Goal: Find specific page/section: Find specific page/section

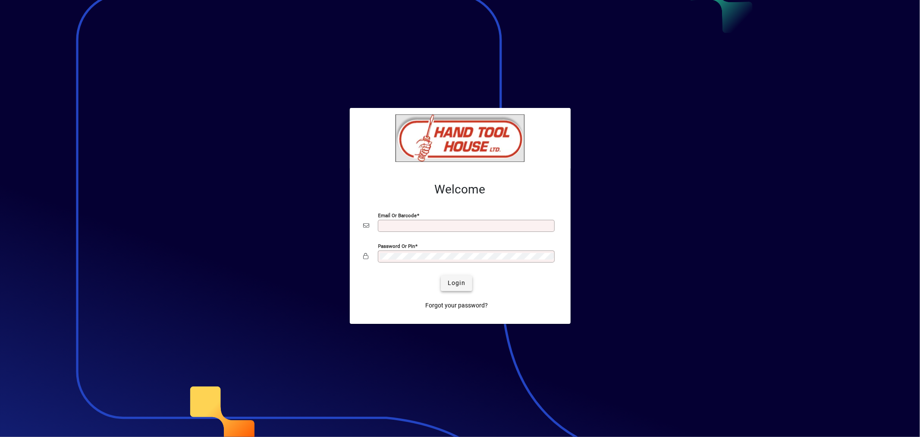
type input "**********"
click at [451, 285] on span "Login" at bounding box center [457, 282] width 18 height 9
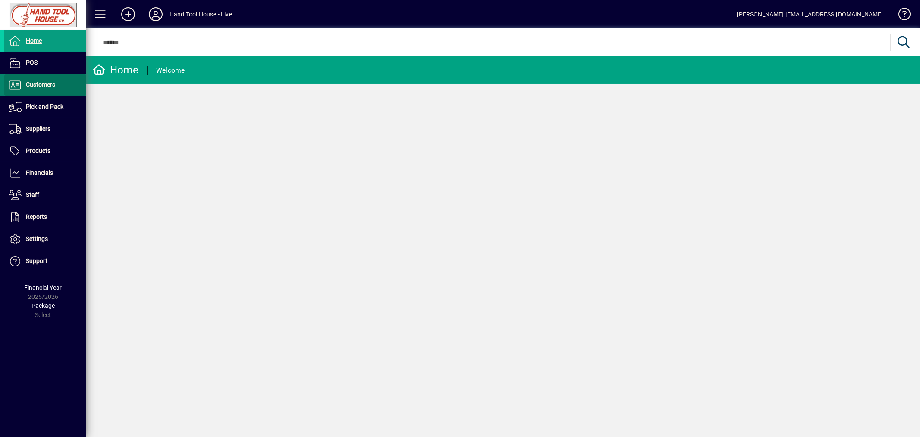
click at [48, 87] on span "Customers" at bounding box center [40, 84] width 29 height 7
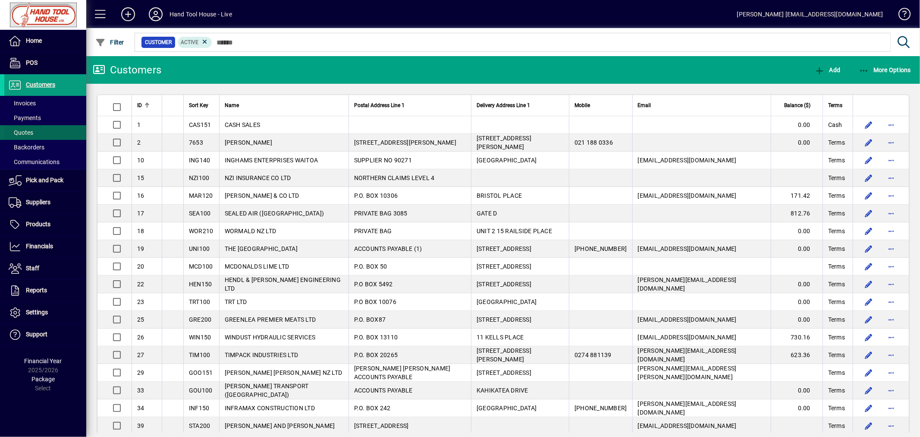
click at [29, 131] on span "Quotes" at bounding box center [21, 132] width 25 height 7
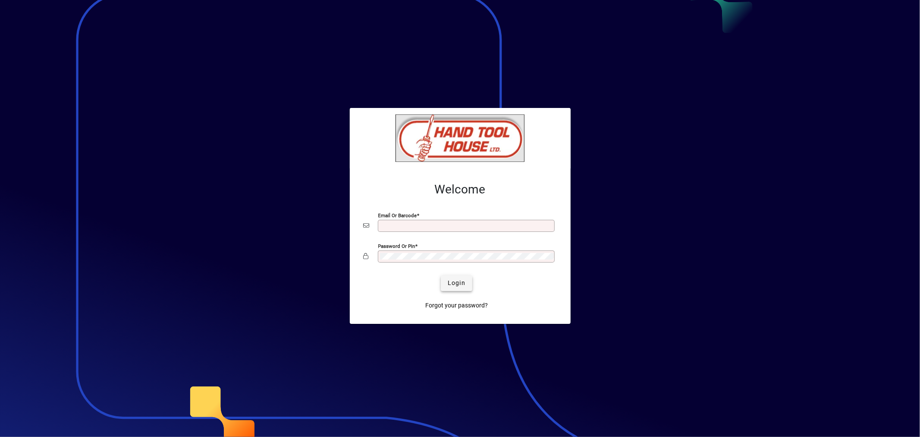
type input "**********"
click at [462, 282] on span "Login" at bounding box center [457, 282] width 18 height 9
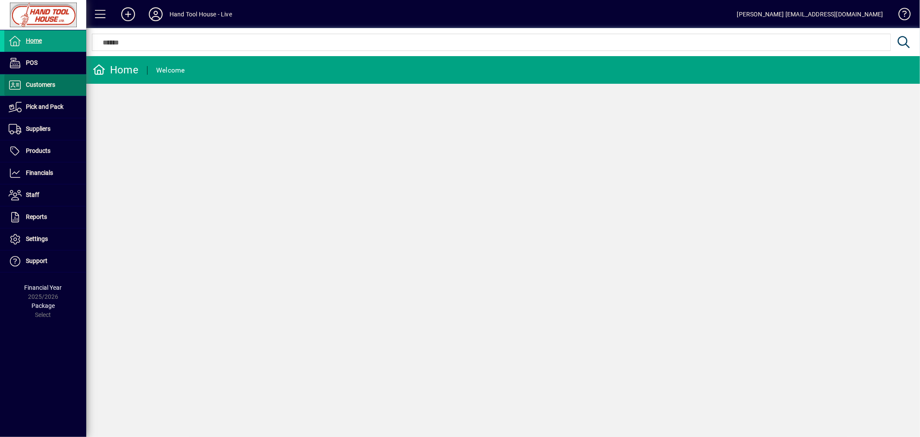
click at [36, 82] on span "Customers" at bounding box center [40, 84] width 29 height 7
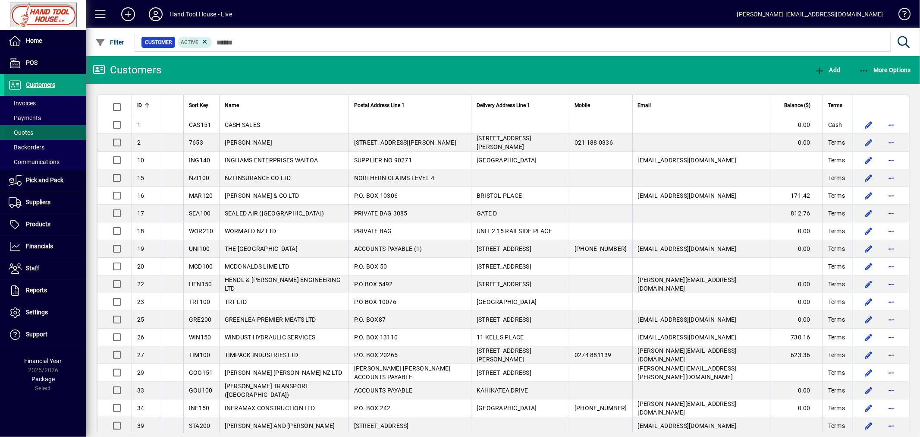
click at [27, 135] on span "Quotes" at bounding box center [21, 132] width 25 height 7
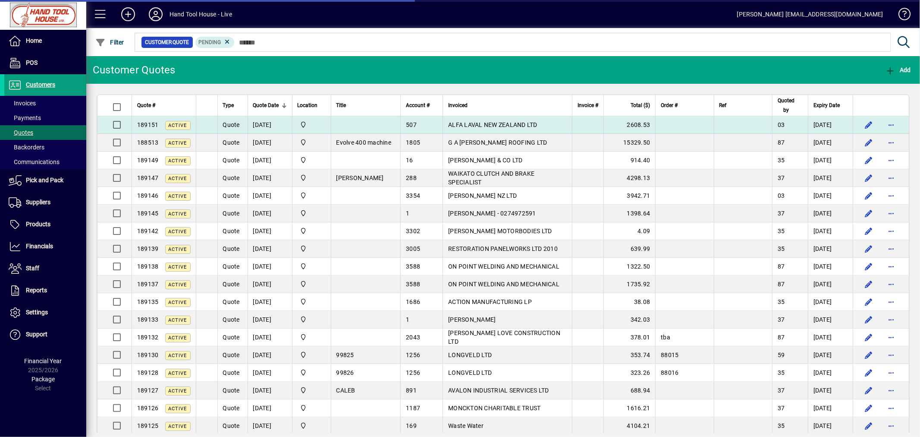
click at [535, 130] on td "ALFA LAVAL NEW ZEALAND LTD" at bounding box center [507, 125] width 129 height 18
click at [535, 130] on div "Customer Quotes Add Quote # Type Quote Date Location Title Account # Invoiced I…" at bounding box center [503, 246] width 834 height 380
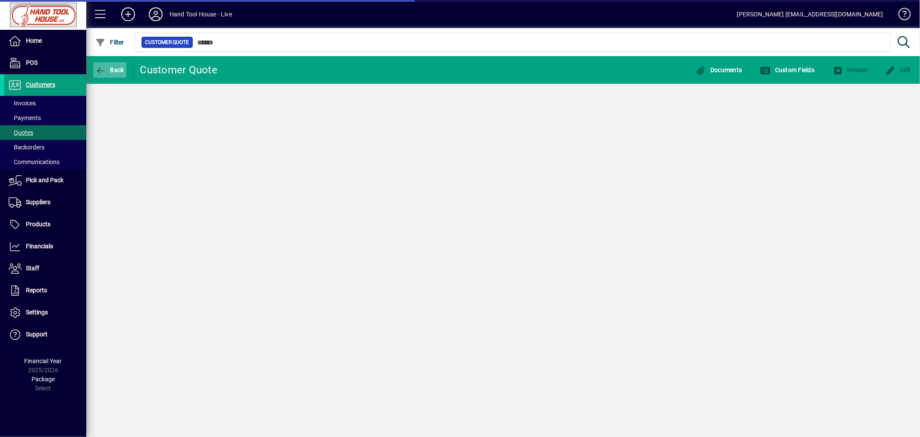
click at [111, 72] on span "Back" at bounding box center [109, 69] width 29 height 7
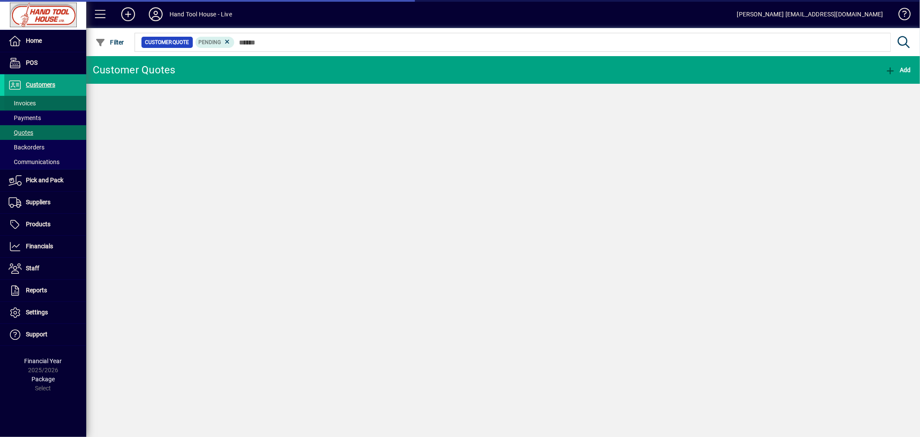
click at [20, 103] on span "Invoices" at bounding box center [22, 103] width 27 height 7
